Goal: Information Seeking & Learning: Find specific fact

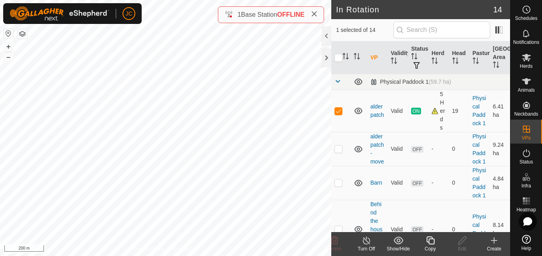
checkbox input "false"
checkbox input "true"
checkbox input "false"
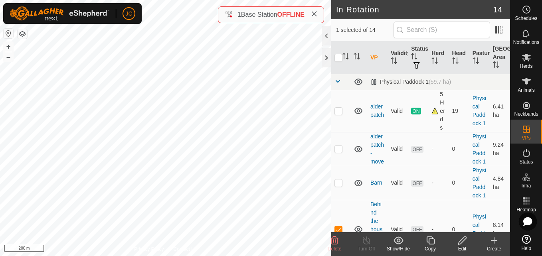
checkbox input "true"
checkbox input "false"
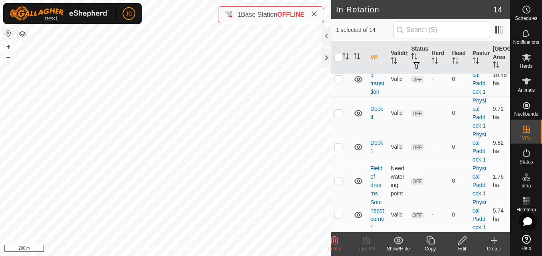
scroll to position [509, 0]
click at [523, 71] on div "Herds" at bounding box center [526, 60] width 32 height 24
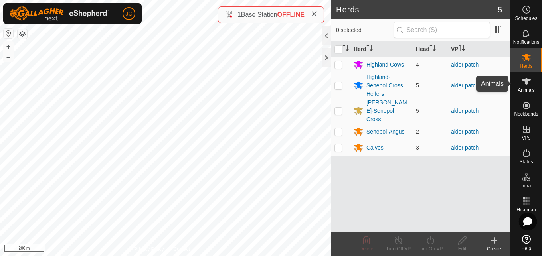
click at [524, 78] on icon at bounding box center [526, 82] width 10 height 10
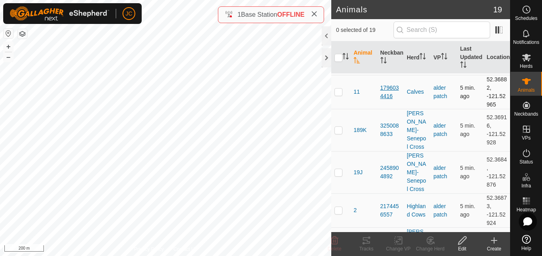
scroll to position [132, 0]
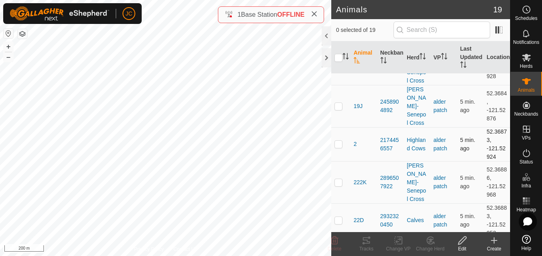
click at [336, 141] on p-checkbox at bounding box center [338, 144] width 8 height 6
checkbox input "true"
click at [487, 127] on td "52.36873, -121.52924" at bounding box center [496, 144] width 27 height 34
drag, startPoint x: 487, startPoint y: 121, endPoint x: 485, endPoint y: 117, distance: 5.4
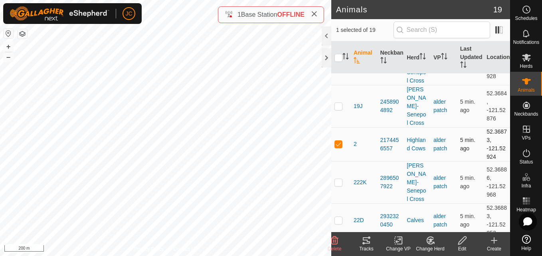
click at [485, 127] on td "52.36873, -121.52924" at bounding box center [496, 144] width 27 height 34
copy td "52.36873"
click at [484, 135] on td "52.36873, -121.52924" at bounding box center [496, 144] width 27 height 34
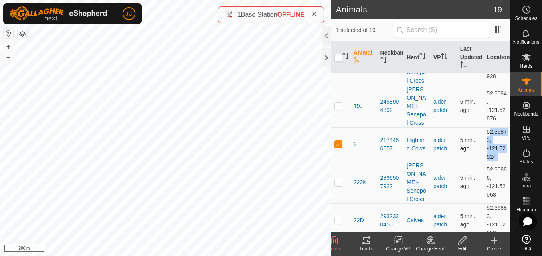
click at [484, 135] on td "52.36873, -121.52924" at bounding box center [496, 144] width 27 height 34
drag, startPoint x: 484, startPoint y: 135, endPoint x: 495, endPoint y: 140, distance: 12.0
click at [495, 140] on td "52.36873, -121.52924" at bounding box center [496, 144] width 27 height 34
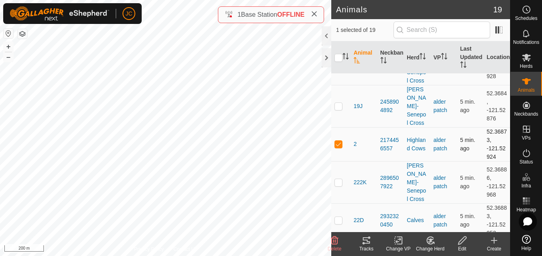
drag, startPoint x: 495, startPoint y: 140, endPoint x: 481, endPoint y: 133, distance: 15.3
click at [483, 133] on td "52.36873, -121.52924" at bounding box center [496, 144] width 27 height 34
copy td "-121.52924"
drag, startPoint x: 481, startPoint y: 116, endPoint x: 495, endPoint y: 142, distance: 29.1
click at [495, 142] on td "52.36873, -121.52924" at bounding box center [496, 144] width 27 height 34
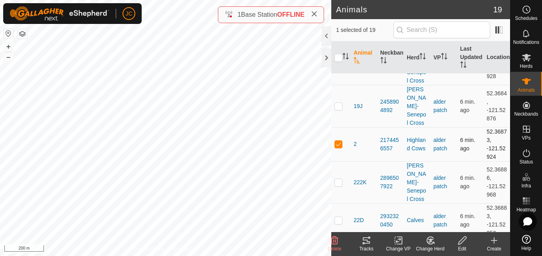
copy td "52.36873, -121.52924"
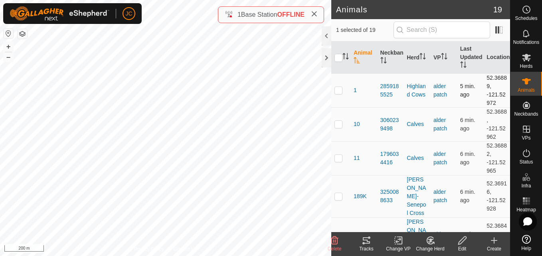
click at [483, 84] on td "52.36889, -121.52972" at bounding box center [496, 90] width 27 height 34
copy td "52.36889"
drag, startPoint x: 480, startPoint y: 96, endPoint x: 494, endPoint y: 103, distance: 15.9
click at [494, 103] on td "52.36889, -121.52972" at bounding box center [496, 90] width 27 height 34
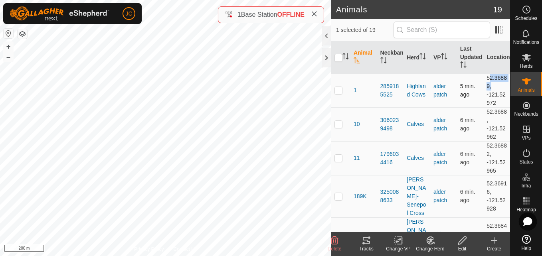
copy td "-121.52972"
click at [484, 80] on td "52.36889, -121.52972" at bounding box center [496, 90] width 27 height 34
drag, startPoint x: 484, startPoint y: 80, endPoint x: 486, endPoint y: 99, distance: 18.5
click at [486, 99] on td "52.36889, -121.52972" at bounding box center [496, 90] width 27 height 34
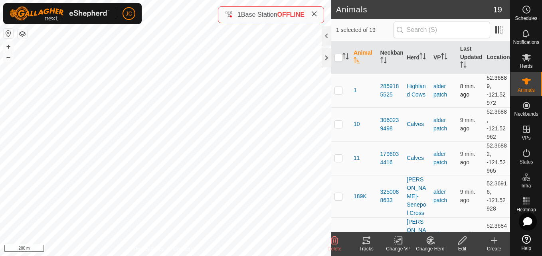
click at [486, 99] on td "52.36889, -121.52972" at bounding box center [496, 90] width 27 height 34
drag, startPoint x: 482, startPoint y: 80, endPoint x: 492, endPoint y: 101, distance: 23.4
click at [492, 101] on td "52.36889, -121.52972" at bounding box center [496, 90] width 27 height 34
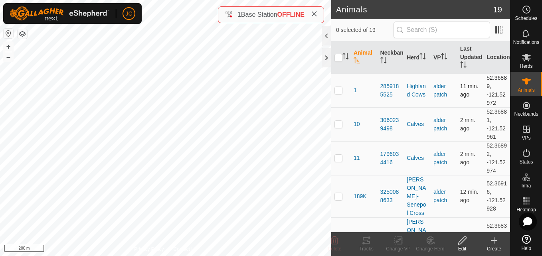
copy td "52.36889, -121.52972"
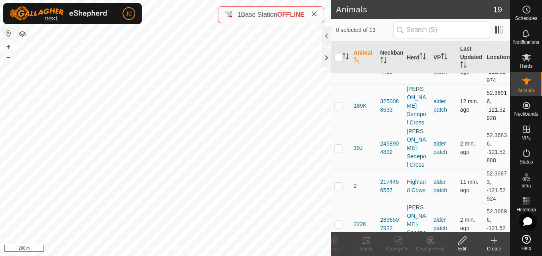
scroll to position [111, 0]
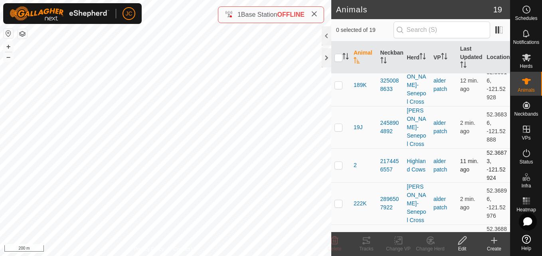
click at [490, 155] on td "52.36873, -121.52924" at bounding box center [496, 165] width 27 height 34
drag, startPoint x: 481, startPoint y: 137, endPoint x: 488, endPoint y: 146, distance: 11.0
click at [488, 148] on td "52.36873, -121.52924" at bounding box center [496, 165] width 27 height 34
copy td "52.36873,"
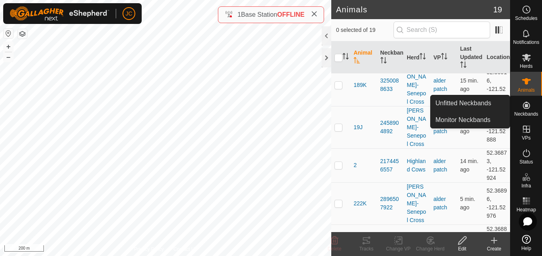
click at [529, 109] on icon at bounding box center [526, 106] width 10 height 10
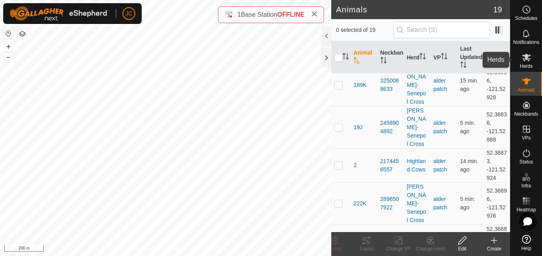
click at [529, 59] on icon at bounding box center [526, 58] width 9 height 8
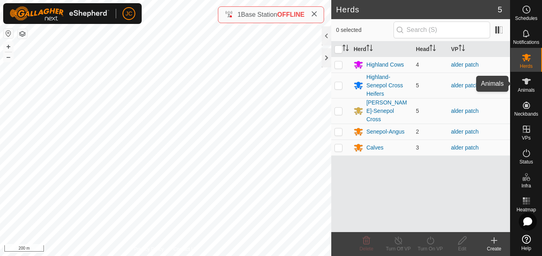
click at [527, 81] on icon at bounding box center [526, 81] width 9 height 6
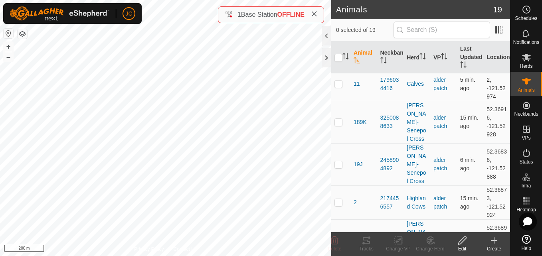
scroll to position [78, 0]
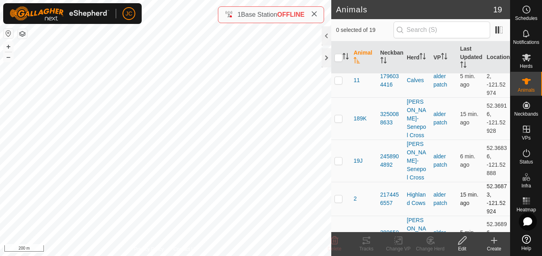
click at [464, 192] on span "15 min. ago" at bounding box center [469, 199] width 18 height 15
drag, startPoint x: 464, startPoint y: 187, endPoint x: 452, endPoint y: 187, distance: 12.0
click at [452, 187] on td "alder patch" at bounding box center [443, 199] width 27 height 34
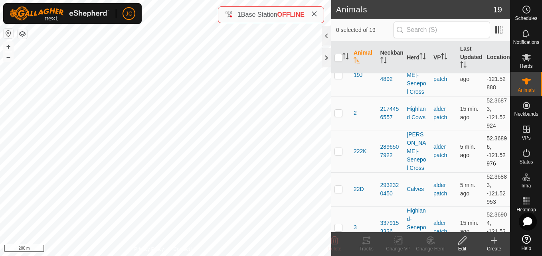
scroll to position [165, 0]
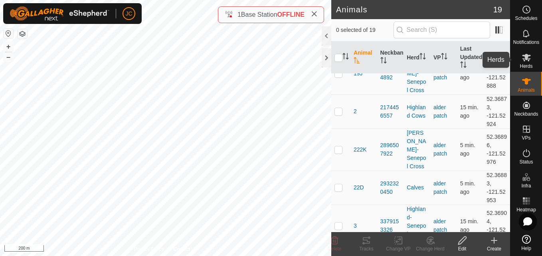
click at [530, 51] on es-mob-svg-icon at bounding box center [526, 57] width 14 height 13
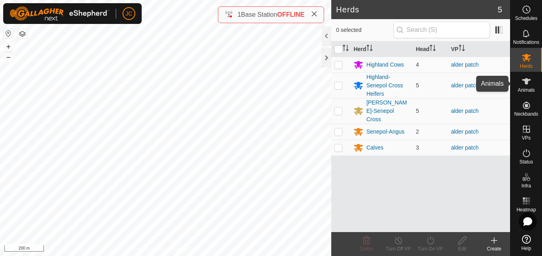
click at [525, 79] on icon at bounding box center [526, 82] width 10 height 10
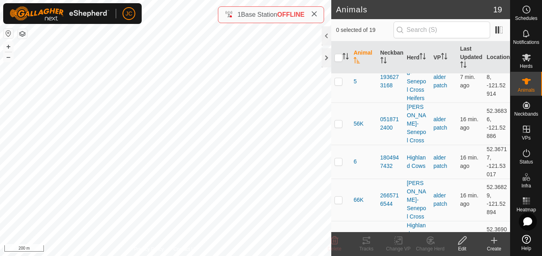
scroll to position [394, 0]
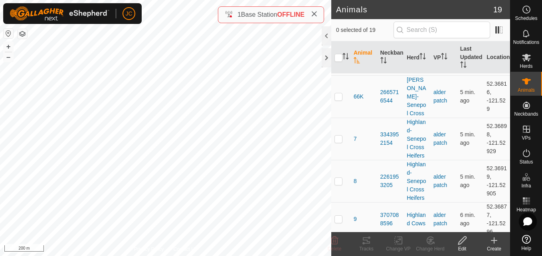
scroll to position [528, 0]
